Goal: Information Seeking & Learning: Learn about a topic

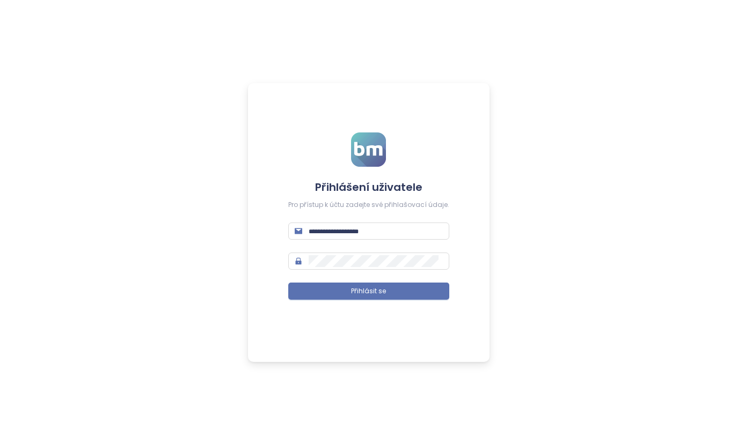
click at [382, 234] on input "text" at bounding box center [376, 231] width 134 height 12
type input "**********"
click at [382, 291] on span "Přihlásit se" at bounding box center [368, 292] width 35 height 10
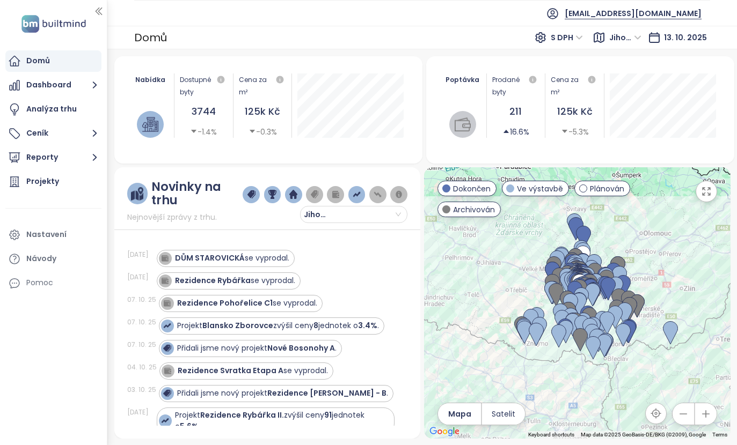
click at [625, 42] on span "Jihomoravský kraj" at bounding box center [625, 38] width 32 height 16
click at [641, 79] on div "[GEOGRAPHIC_DATA]" at bounding box center [655, 77] width 79 height 12
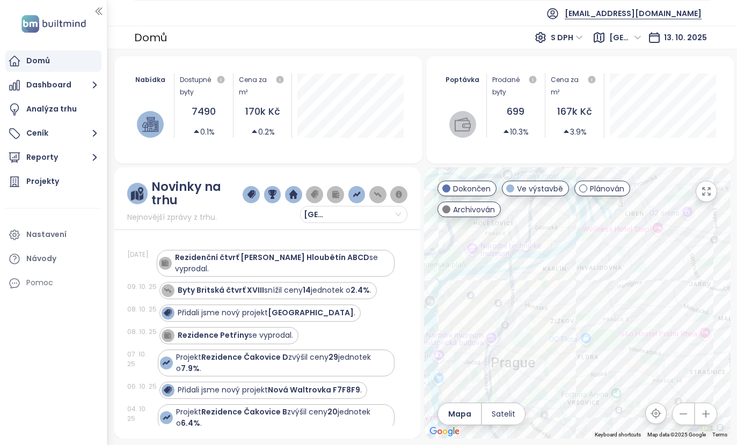
click at [711, 193] on icon "button" at bounding box center [706, 191] width 11 height 11
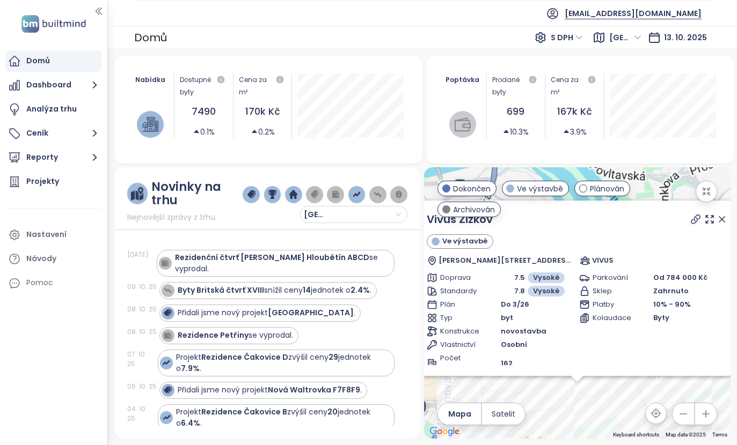
click at [704, 195] on icon "button" at bounding box center [706, 192] width 8 height 8
click at [703, 190] on icon "button" at bounding box center [706, 192] width 8 height 8
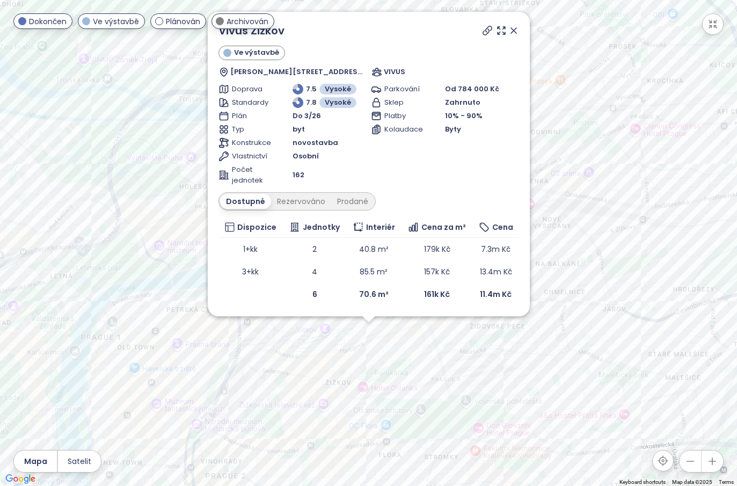
click at [517, 26] on icon at bounding box center [513, 30] width 11 height 11
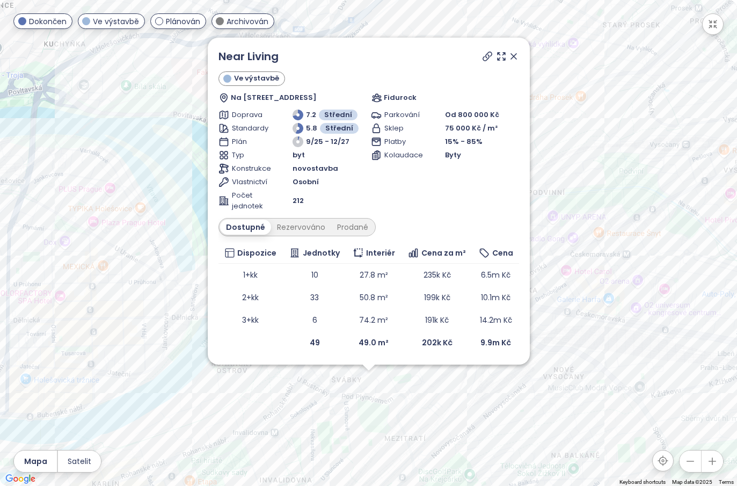
click at [239, 57] on link "Near Living" at bounding box center [248, 56] width 60 height 16
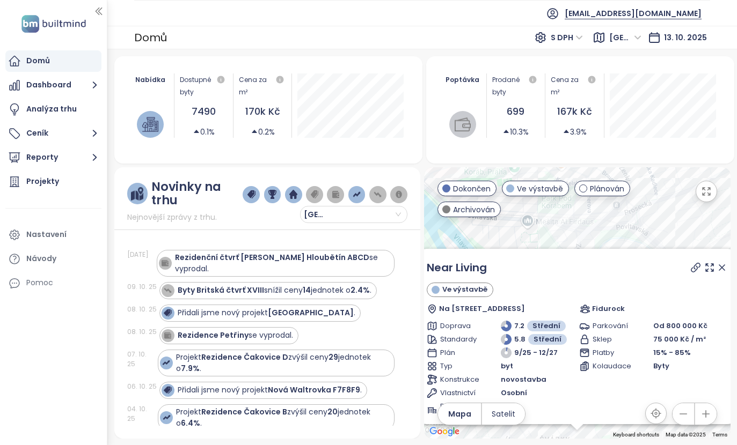
click at [462, 267] on link "Near Living" at bounding box center [457, 268] width 60 height 16
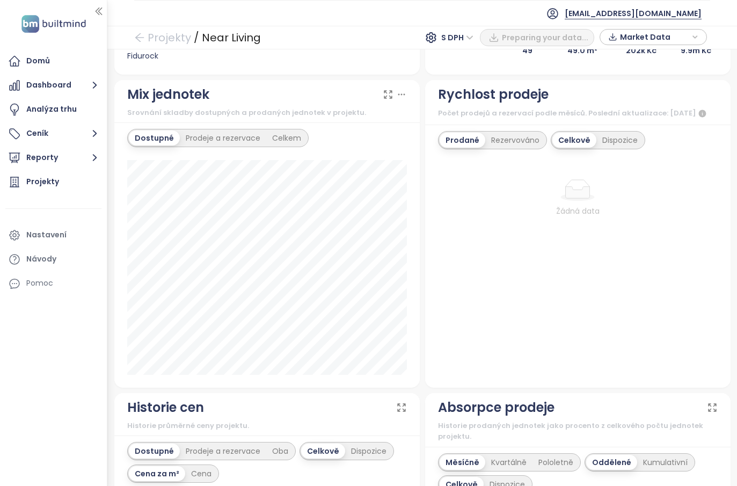
scroll to position [328, 0]
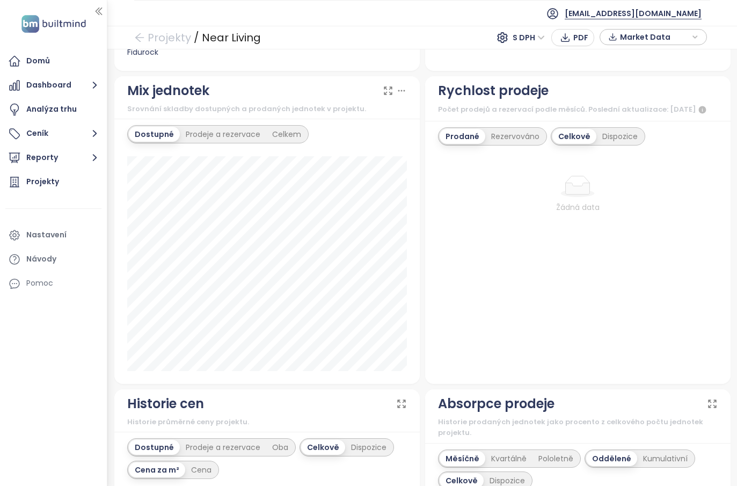
click at [505, 144] on div "Rezervováno" at bounding box center [515, 136] width 60 height 15
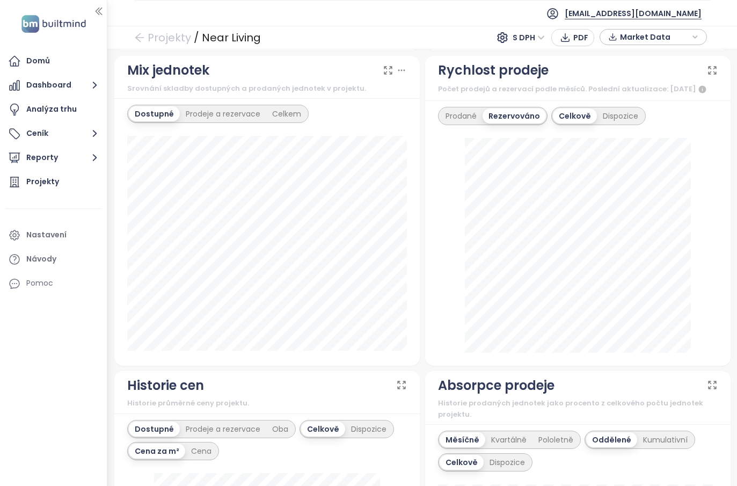
scroll to position [348, 0]
click at [630, 122] on div "Dispozice" at bounding box center [620, 116] width 47 height 15
click at [571, 124] on div "Celkově" at bounding box center [574, 116] width 42 height 15
click at [611, 124] on div "Dispozice" at bounding box center [620, 116] width 47 height 15
click at [574, 124] on div "Celkově" at bounding box center [574, 116] width 42 height 15
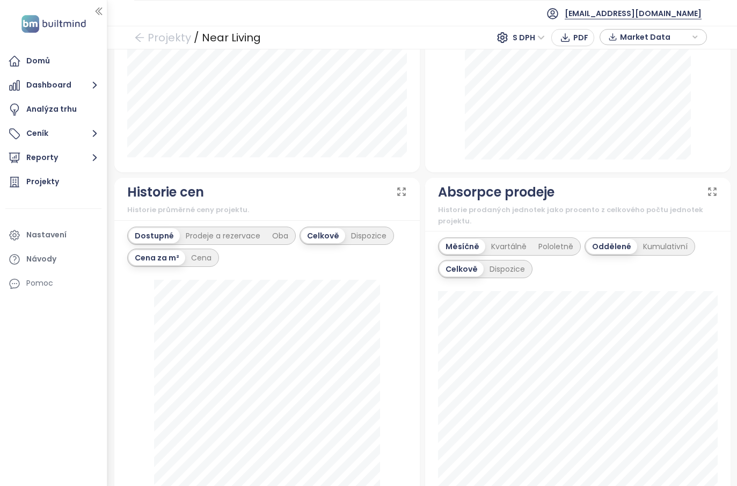
scroll to position [538, 0]
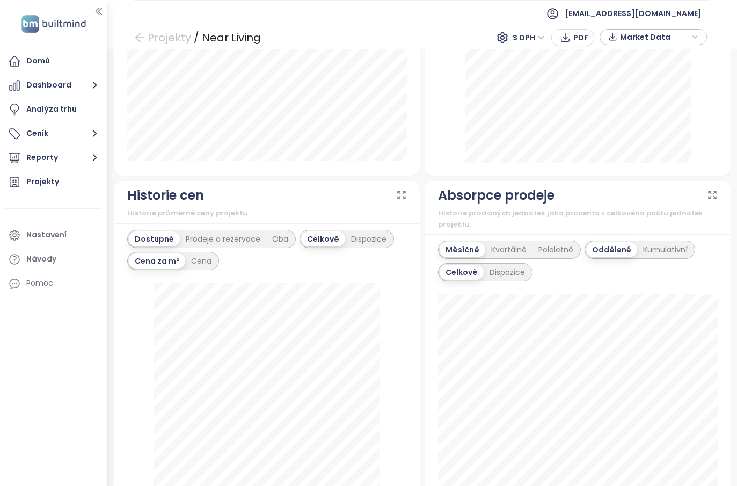
click at [224, 246] on div "Prodeje a rezervace" at bounding box center [223, 238] width 86 height 15
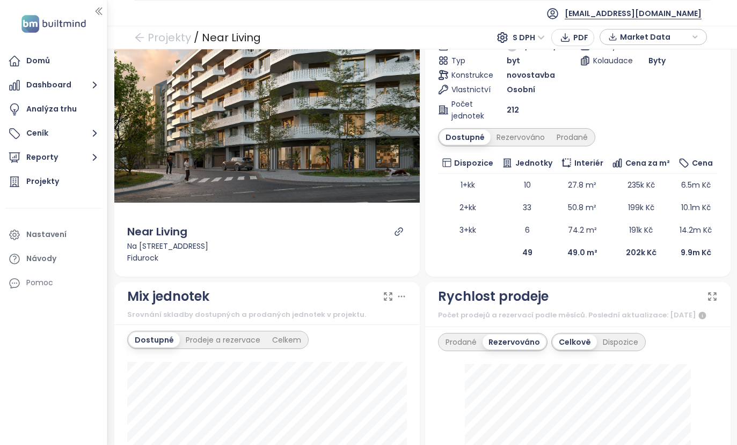
scroll to position [123, 0]
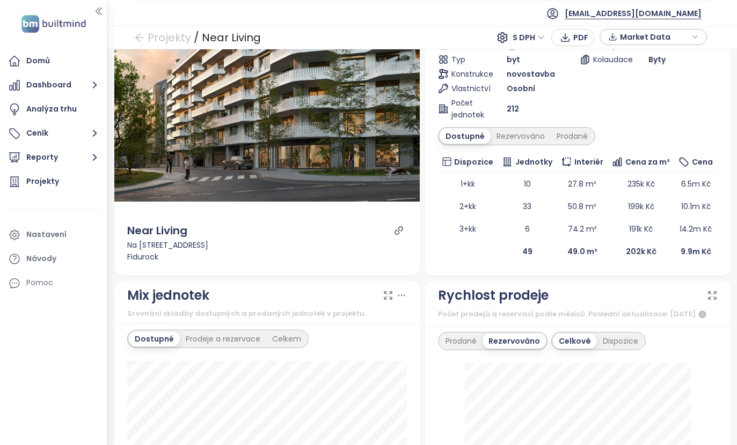
click at [576, 139] on div "Prodané" at bounding box center [571, 136] width 43 height 15
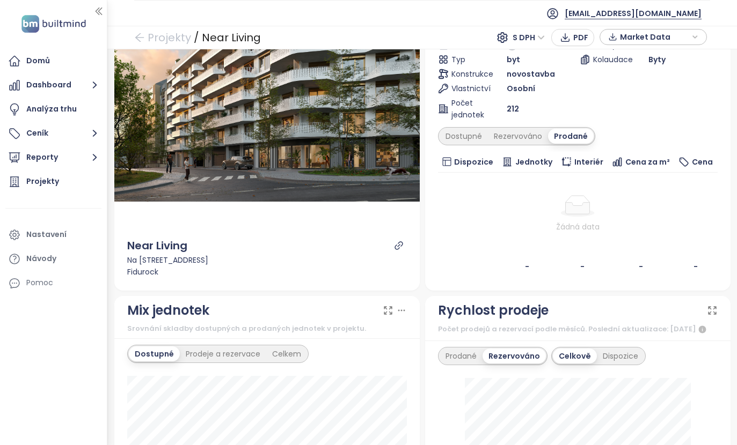
click at [524, 135] on div "Rezervováno" at bounding box center [518, 136] width 60 height 15
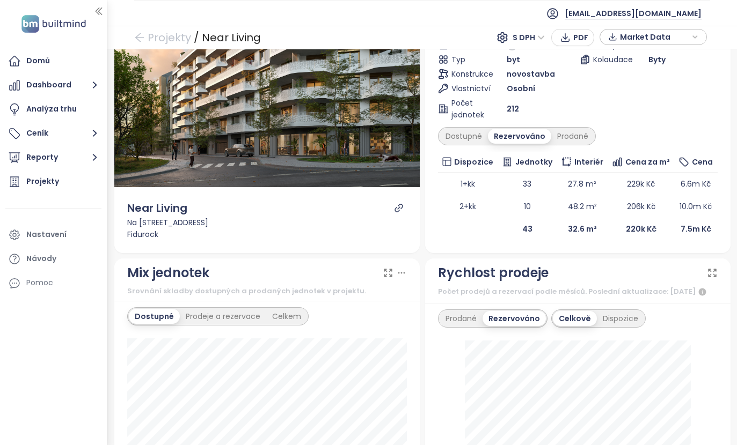
click at [464, 140] on div "Dostupné" at bounding box center [463, 136] width 48 height 15
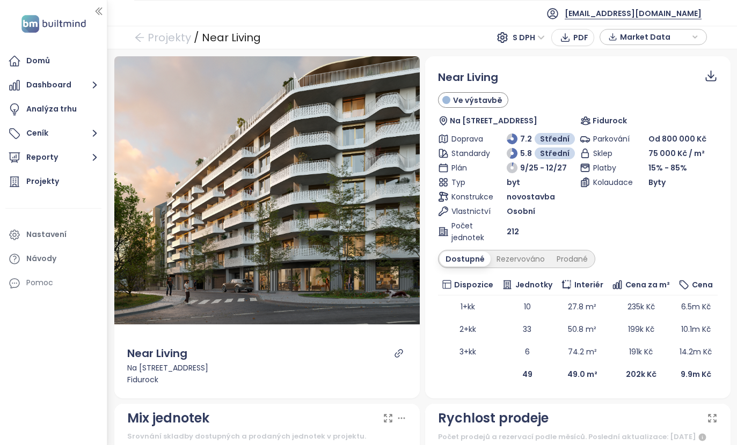
scroll to position [0, 0]
click at [396, 358] on icon "link" at bounding box center [399, 354] width 10 height 10
